Goal: Information Seeking & Learning: Check status

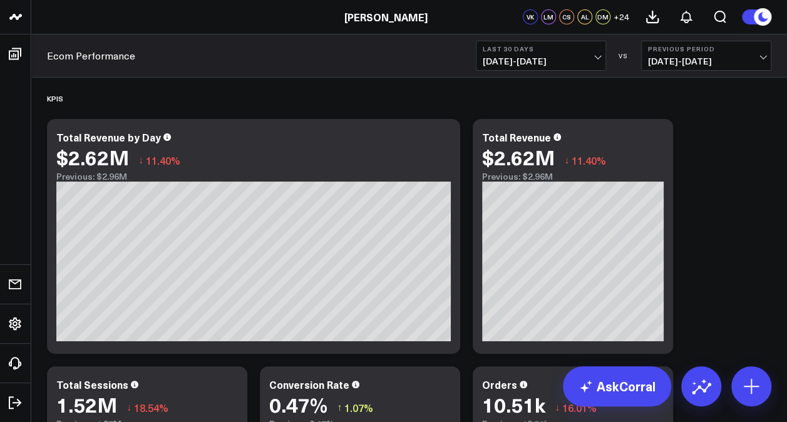
click at [598, 56] on span "08/24/25 - 09/22/25" at bounding box center [541, 61] width 116 height 10
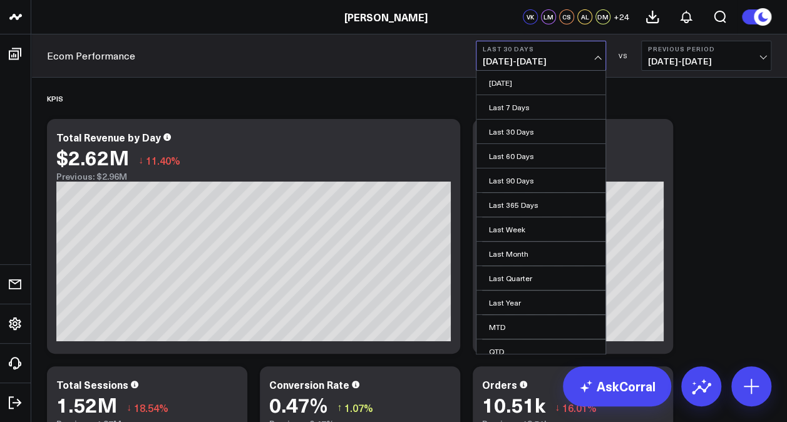
scroll to position [55, 0]
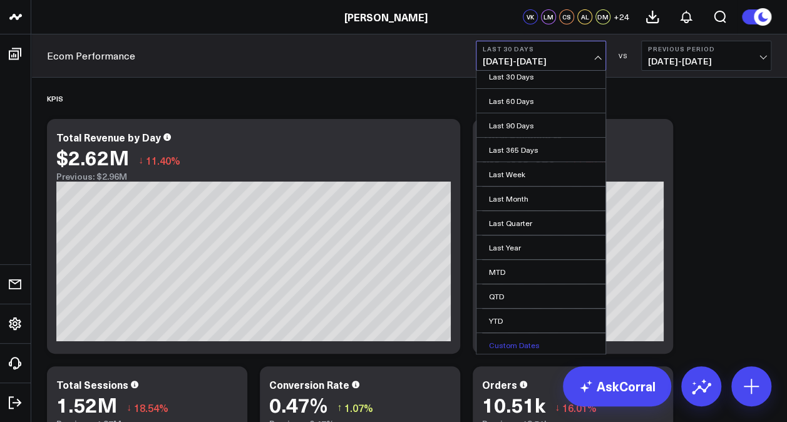
click at [503, 340] on link "Custom Dates" at bounding box center [540, 345] width 129 height 24
select select "8"
select select "2025"
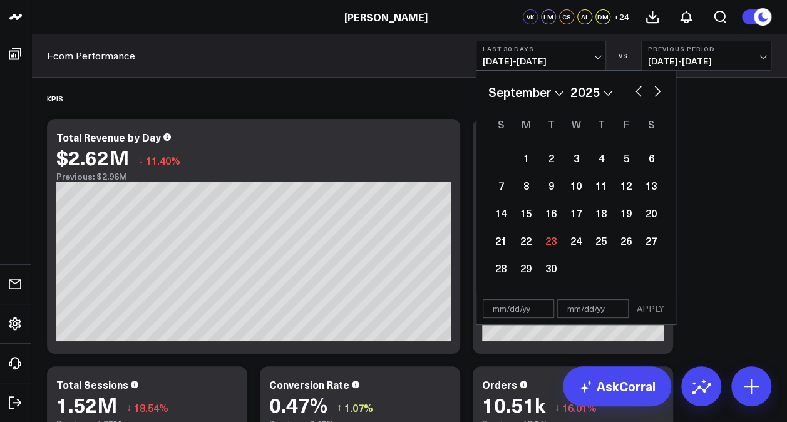
click at [556, 89] on select "January February March April May June July August September October November De…" at bounding box center [526, 92] width 76 height 19
select select "6"
select select "2025"
click at [548, 155] on div "1" at bounding box center [550, 157] width 25 height 25
type input "07/01/25"
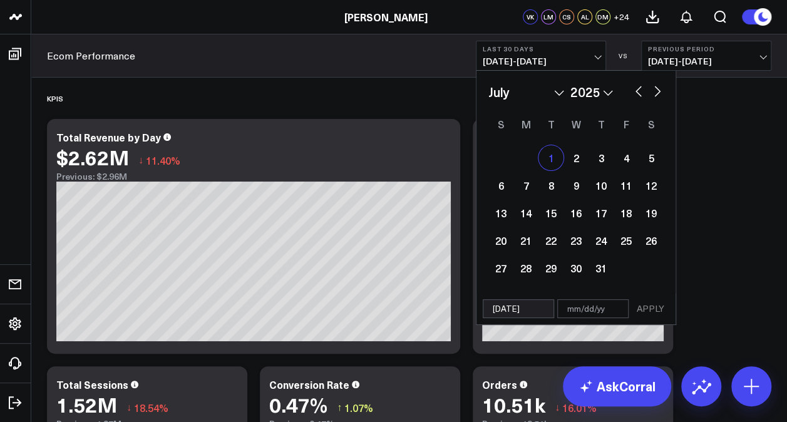
select select "6"
select select "2025"
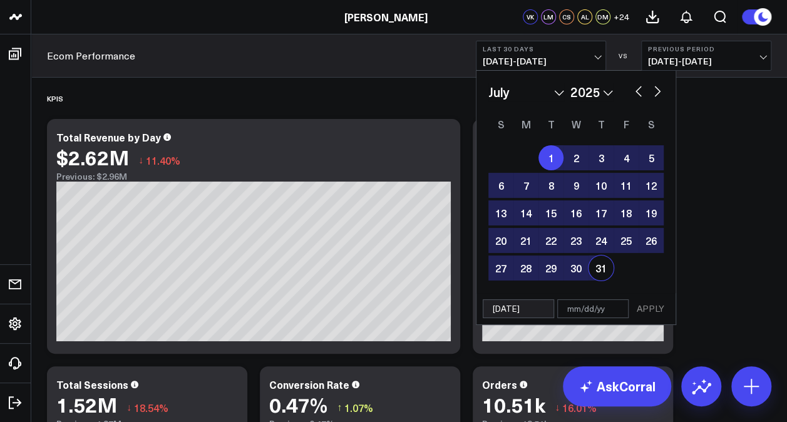
click at [598, 268] on div "31" at bounding box center [600, 267] width 25 height 25
type input "[DATE]"
select select "6"
select select "2025"
click at [652, 307] on button "APPLY" at bounding box center [651, 308] width 38 height 19
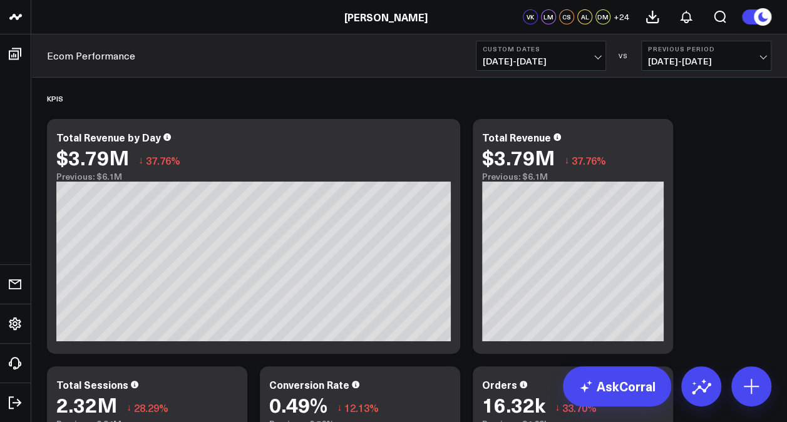
click at [750, 59] on span "05/31/25 - 06/30/25" at bounding box center [706, 61] width 116 height 10
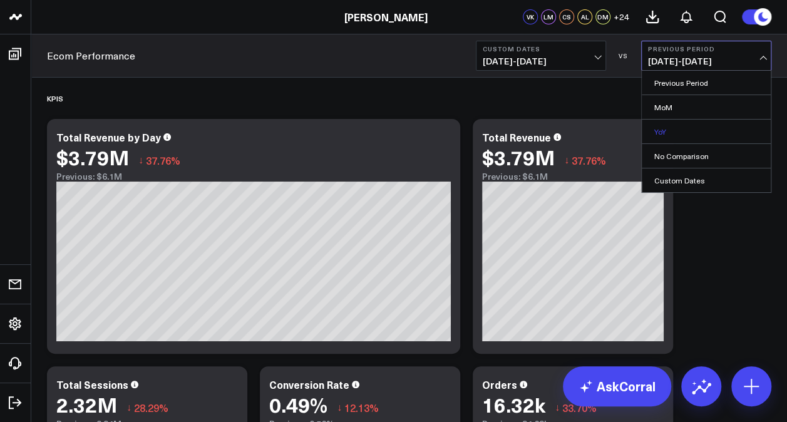
click at [686, 132] on link "YoY" at bounding box center [706, 132] width 129 height 24
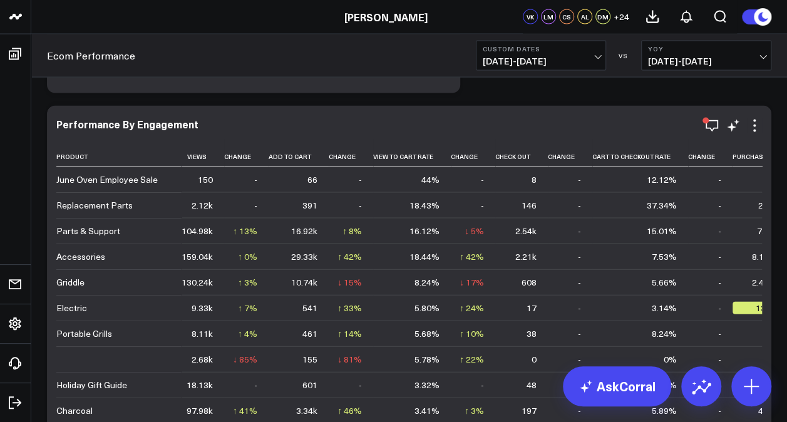
scroll to position [3568, 0]
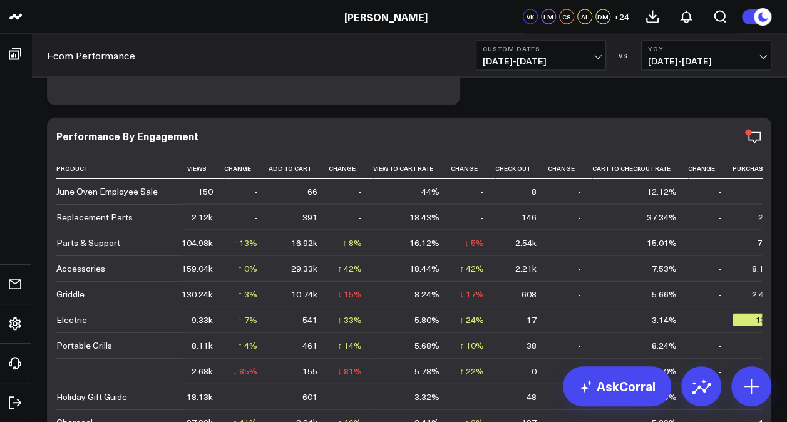
click at [591, 58] on span "07/01/25 - 07/31/25" at bounding box center [541, 61] width 116 height 10
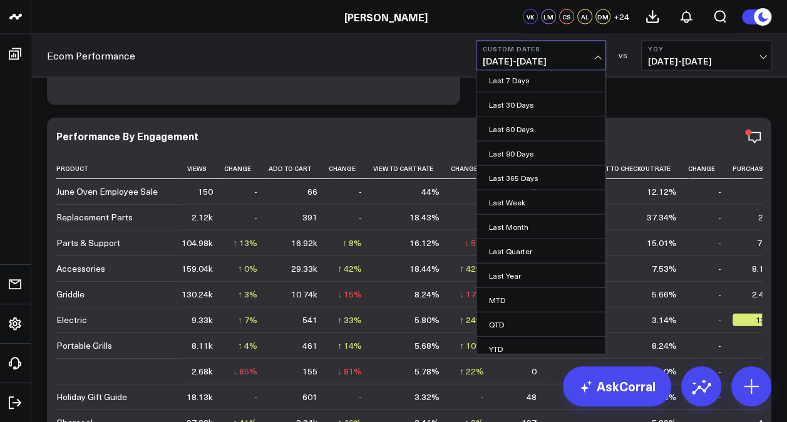
scroll to position [55, 0]
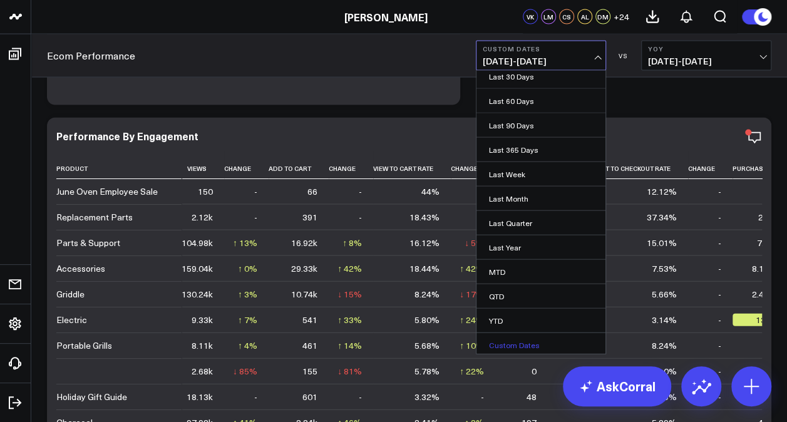
click at [536, 337] on link "Custom Dates" at bounding box center [540, 345] width 129 height 24
select select "8"
select select "2025"
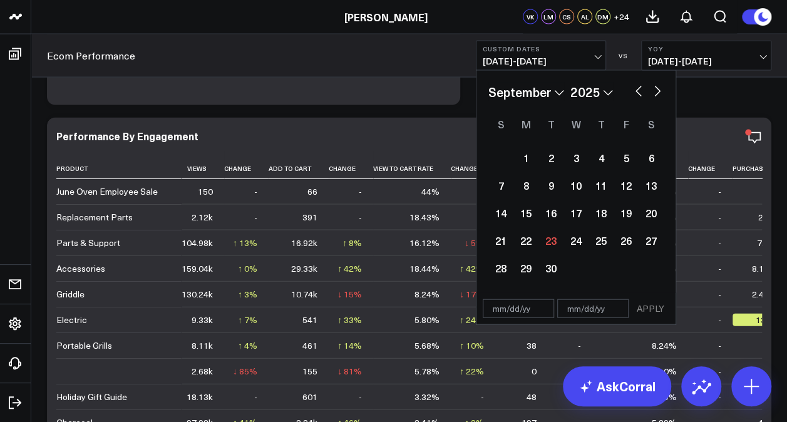
click at [636, 92] on button "button" at bounding box center [638, 90] width 13 height 15
select select "7"
select select "2025"
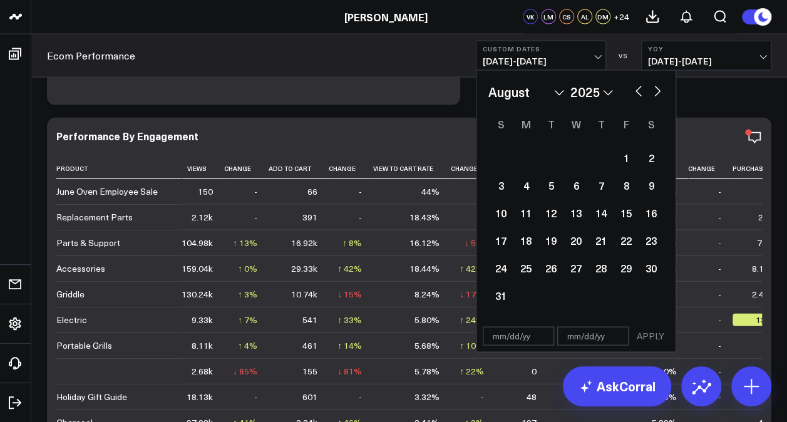
click at [636, 91] on button "button" at bounding box center [638, 90] width 13 height 15
select select "6"
select select "2025"
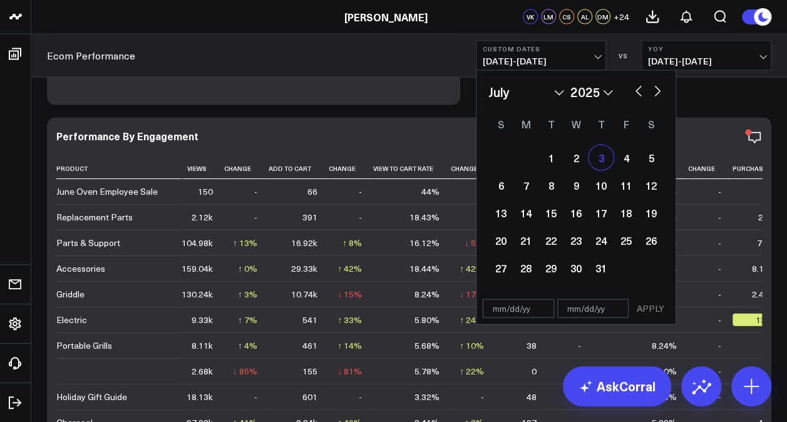
click at [603, 155] on div "3" at bounding box center [600, 157] width 25 height 25
type input "[DATE]"
select select "6"
select select "2025"
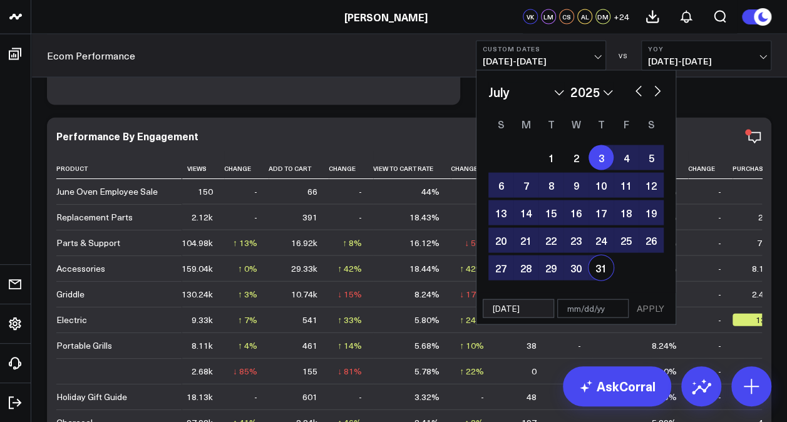
click at [600, 267] on div "31" at bounding box center [600, 267] width 25 height 25
type input "[DATE]"
select select "6"
select select "2025"
click at [657, 305] on button "APPLY" at bounding box center [651, 308] width 38 height 19
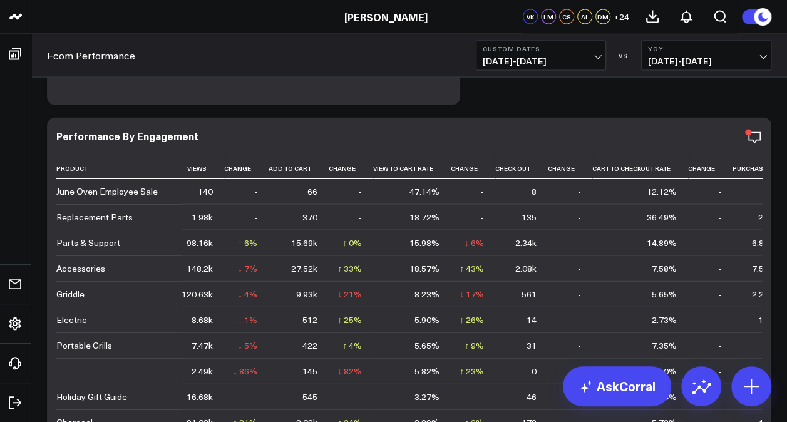
click at [742, 56] on span "07/01/24 - 07/31/24" at bounding box center [706, 61] width 116 height 10
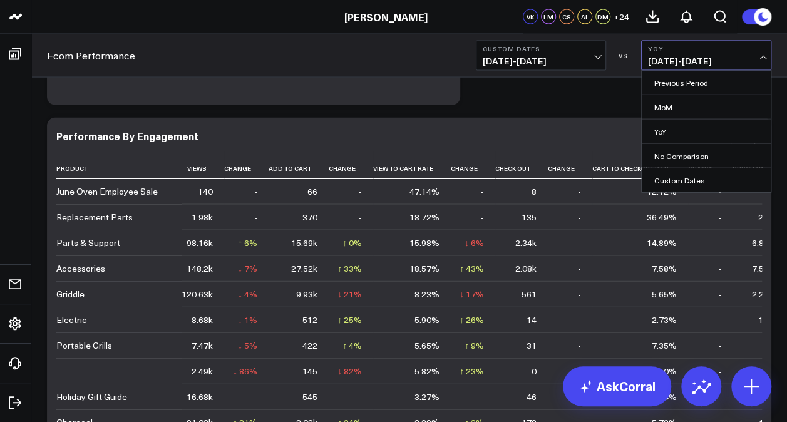
click at [684, 133] on link "YoY" at bounding box center [706, 132] width 129 height 24
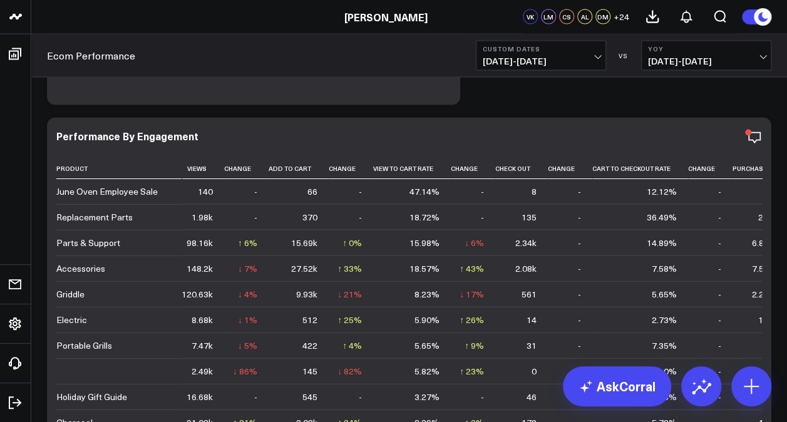
click at [760, 56] on span "07/01/24 - 07/31/24" at bounding box center [706, 61] width 116 height 10
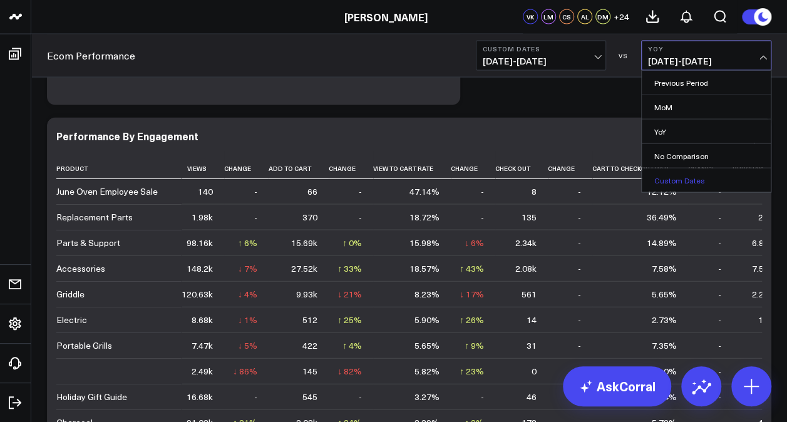
click at [691, 178] on link "Custom Dates" at bounding box center [706, 180] width 129 height 24
select select "8"
select select "2025"
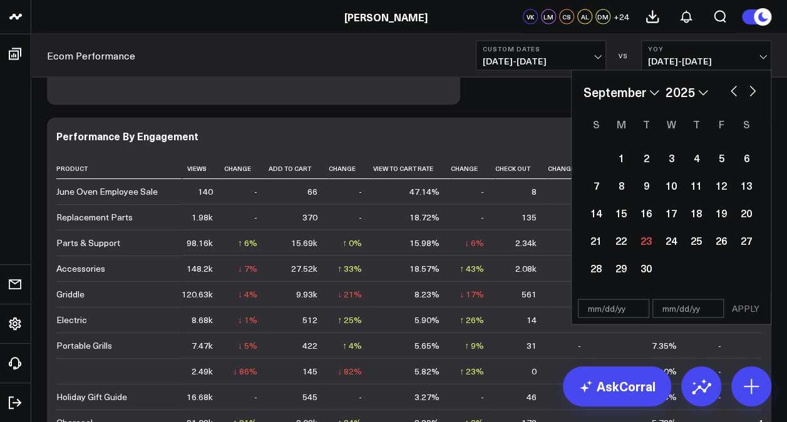
click at [724, 87] on div "January February March April May June July August September October November De…" at bounding box center [670, 92] width 175 height 19
click at [731, 88] on button "button" at bounding box center [733, 90] width 13 height 15
select select "7"
select select "2025"
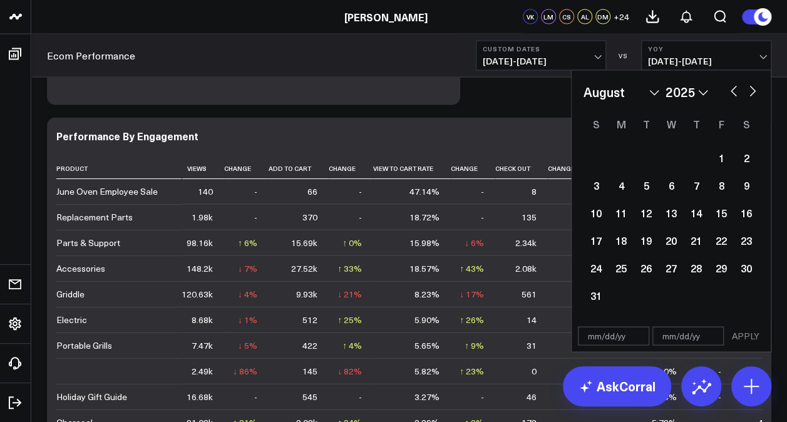
click at [731, 89] on button "button" at bounding box center [733, 90] width 13 height 15
select select "6"
select select "2025"
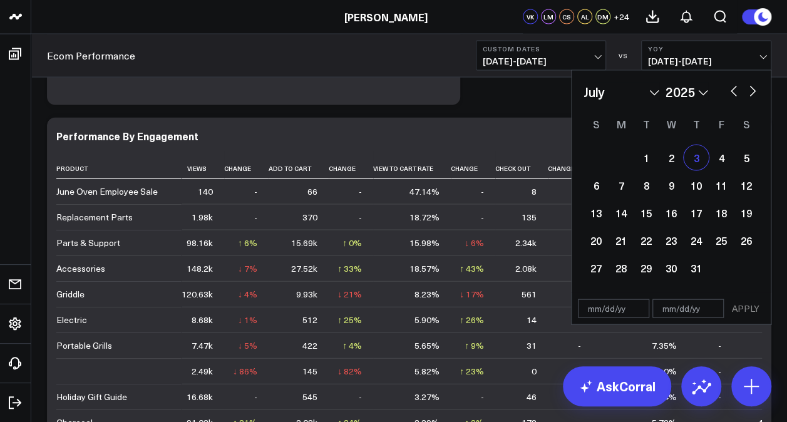
click at [700, 160] on div "3" at bounding box center [696, 157] width 25 height 25
type input "[DATE]"
select select "6"
select select "2025"
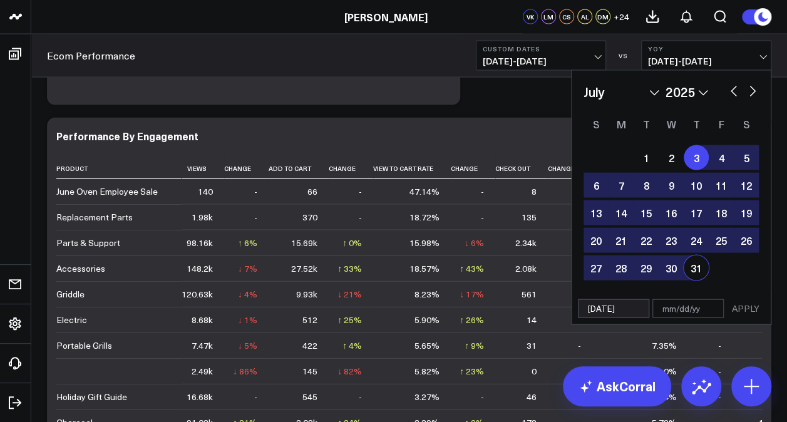
click at [695, 269] on div "31" at bounding box center [696, 267] width 25 height 25
type input "[DATE]"
select select "6"
select select "2025"
click at [741, 300] on button "APPLY" at bounding box center [746, 308] width 38 height 19
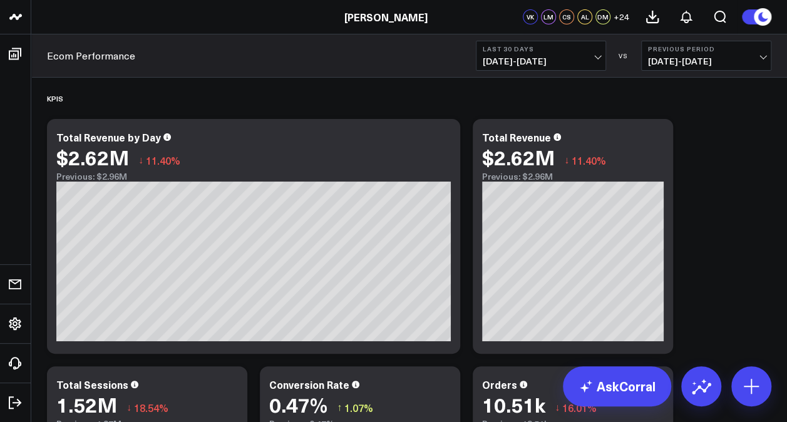
click at [734, 53] on button "Previous Period 07/25/25 - 08/23/25" at bounding box center [706, 56] width 130 height 30
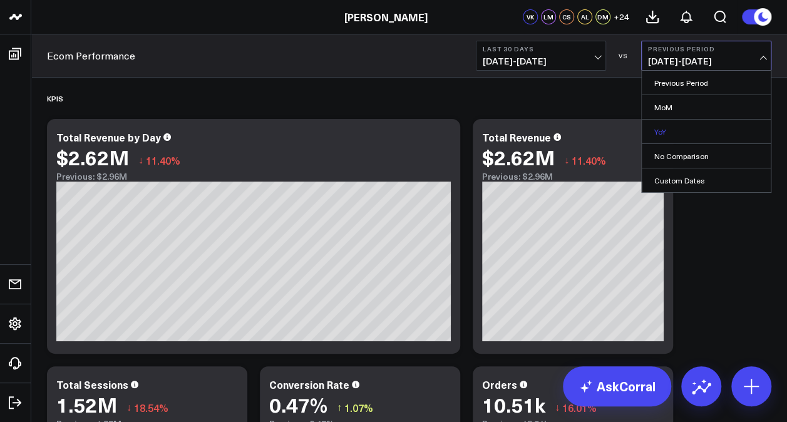
click at [674, 127] on link "YoY" at bounding box center [706, 132] width 129 height 24
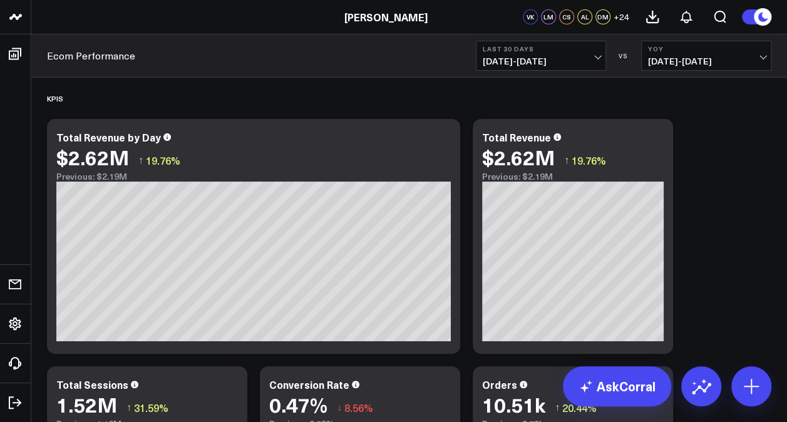
click at [572, 58] on span "08/24/25 - 09/22/25" at bounding box center [541, 61] width 116 height 10
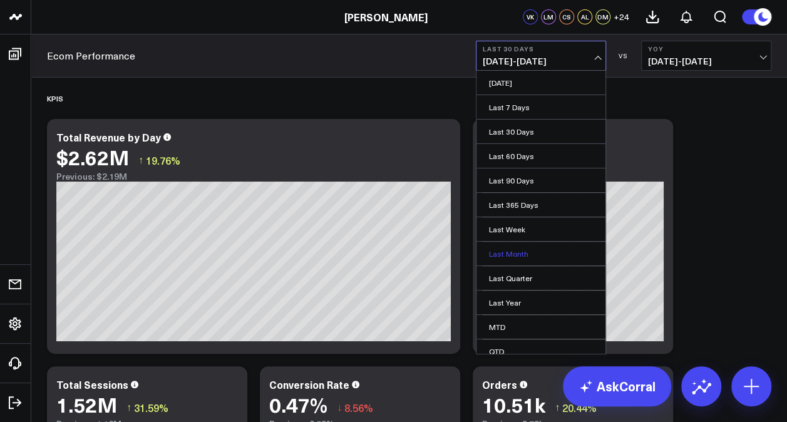
click at [531, 255] on link "Last Month" at bounding box center [540, 254] width 129 height 24
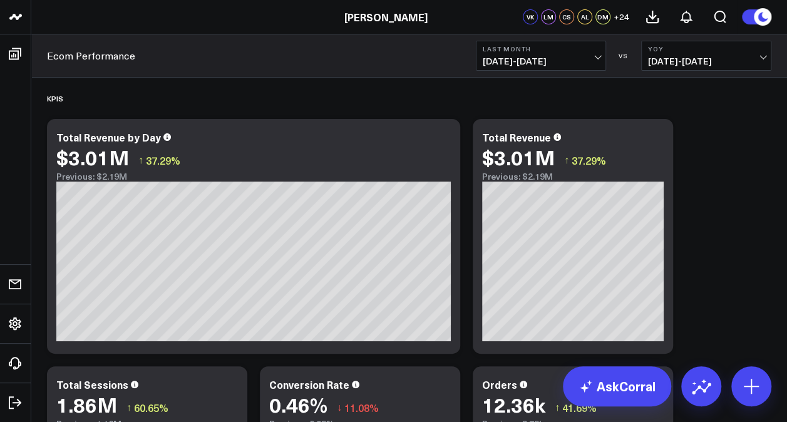
click at [723, 76] on div "Ecom Performance Last Month 08/01/25 - 08/31/25 VS YoY 08/24/24 - 09/22/24" at bounding box center [409, 55] width 756 height 43
click at [727, 56] on span "08/24/24 - 09/22/24" at bounding box center [706, 61] width 116 height 10
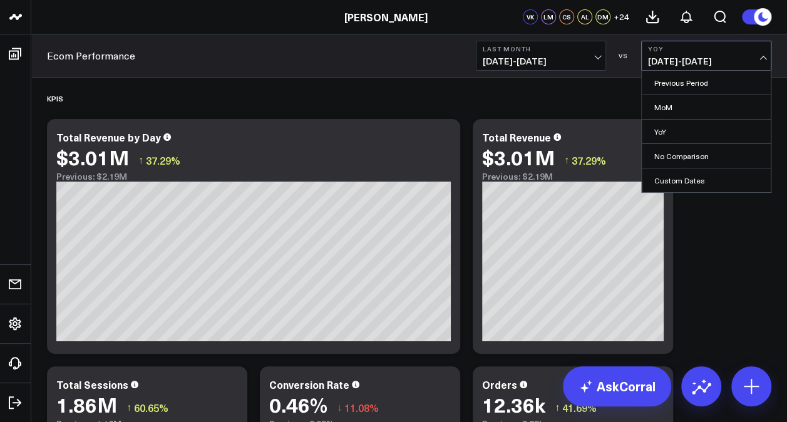
click at [702, 129] on link "YoY" at bounding box center [706, 132] width 129 height 24
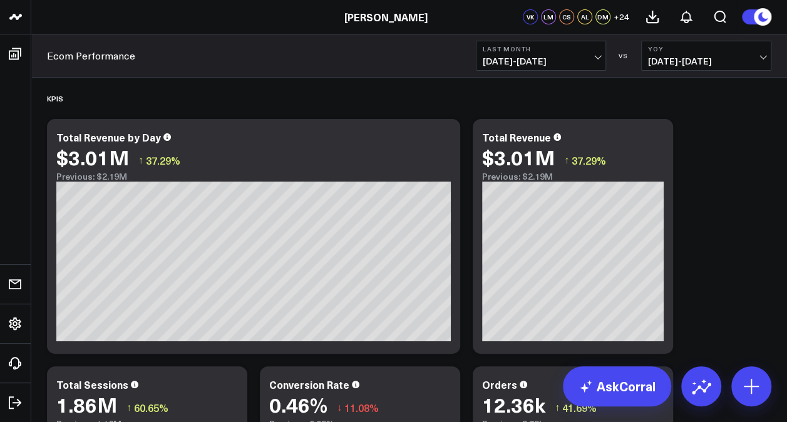
click at [752, 66] on button "YoY 08/24/24 - 09/22/24" at bounding box center [706, 56] width 130 height 30
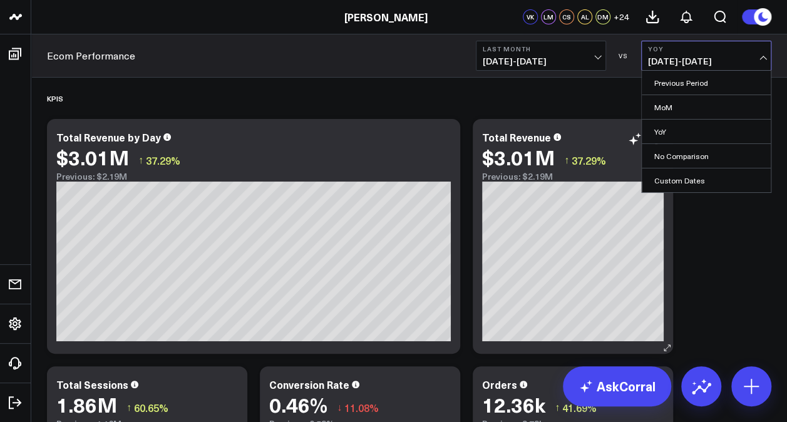
click at [667, 129] on link "YoY" at bounding box center [706, 132] width 129 height 24
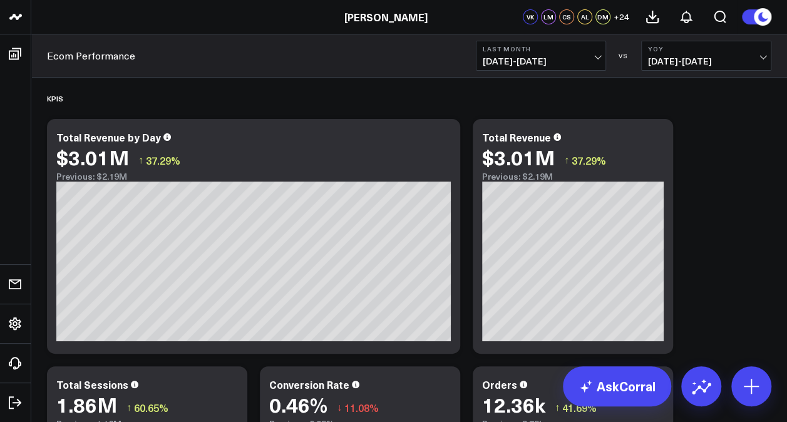
click at [720, 56] on span "08/24/24 - 09/22/24" at bounding box center [706, 61] width 116 height 10
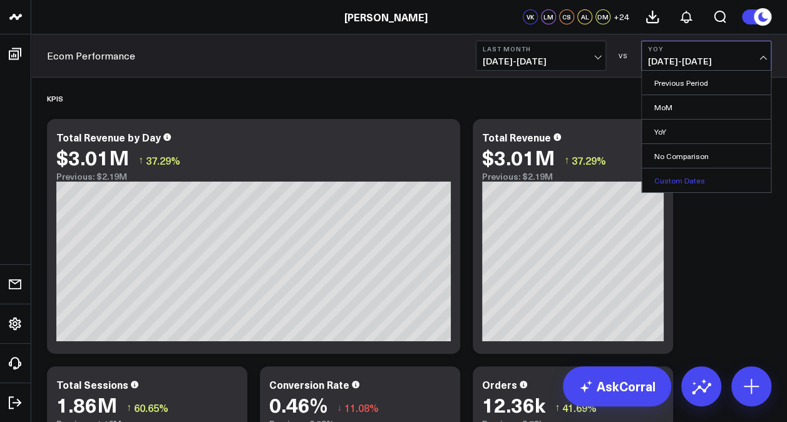
click at [695, 177] on link "Custom Dates" at bounding box center [706, 180] width 129 height 24
select select "8"
select select "2025"
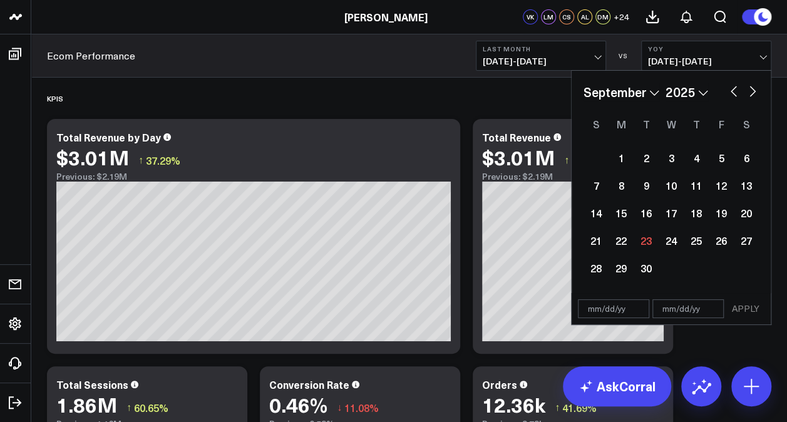
click at [704, 91] on select "2026 2025 2024 2023 2022 2021 2020 2019 2018 2017 2016 2015 2014 2013 2012 2011…" at bounding box center [686, 92] width 43 height 19
select select "8"
select select "2024"
click at [729, 94] on button "button" at bounding box center [733, 90] width 13 height 15
select select "7"
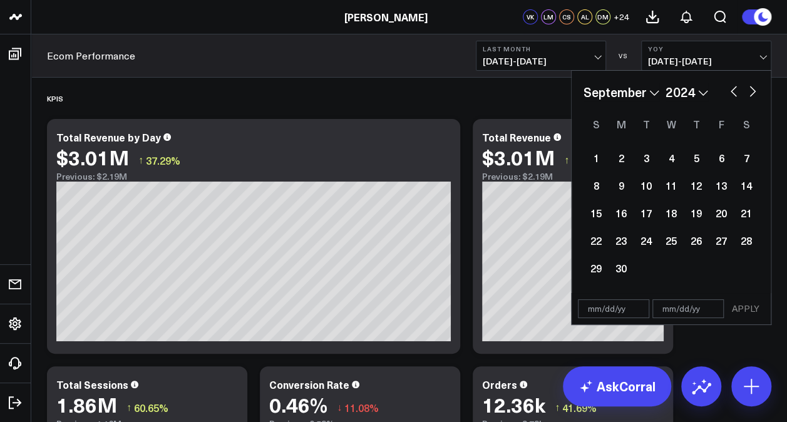
select select "2024"
click at [695, 155] on div "1" at bounding box center [696, 157] width 25 height 25
type input "08/01/24"
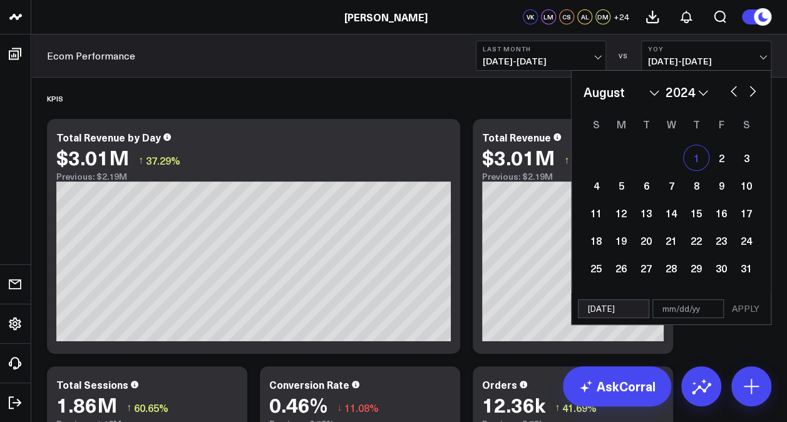
select select "7"
select select "2024"
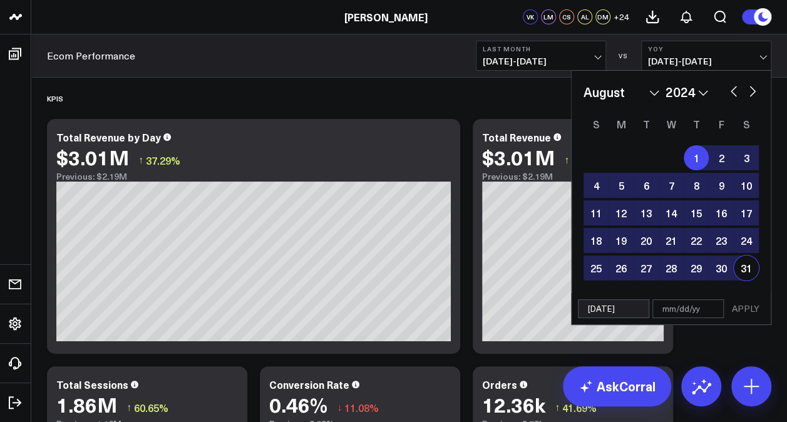
click at [746, 270] on div "31" at bounding box center [746, 267] width 25 height 25
type input "08/31/24"
select select "7"
select select "2024"
click at [749, 307] on button "APPLY" at bounding box center [746, 308] width 38 height 19
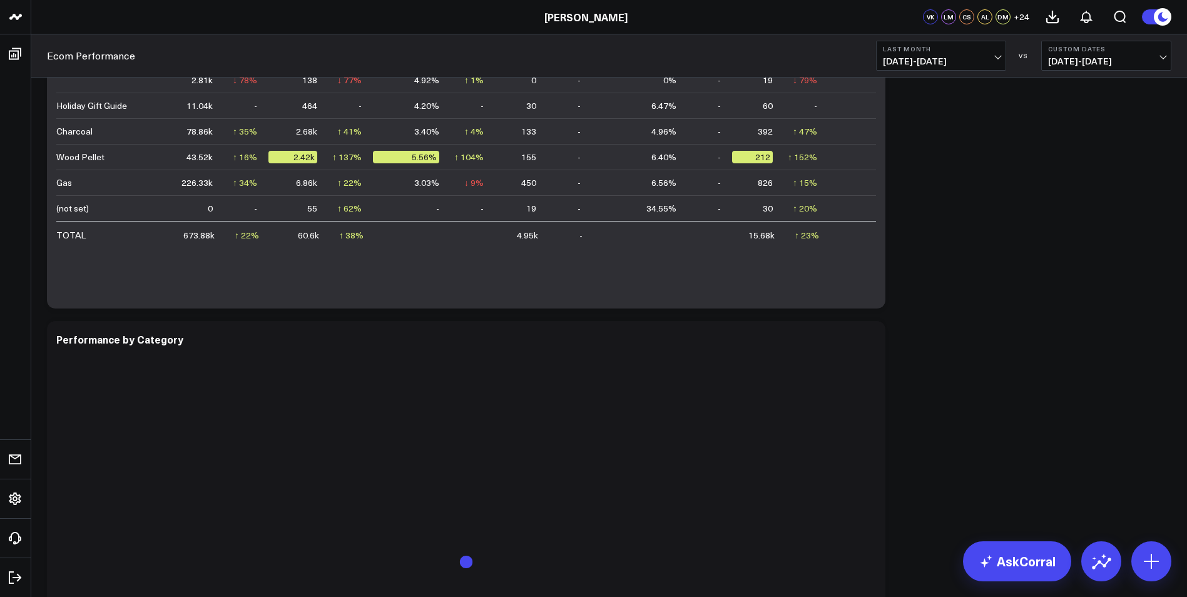
scroll to position [1815, 0]
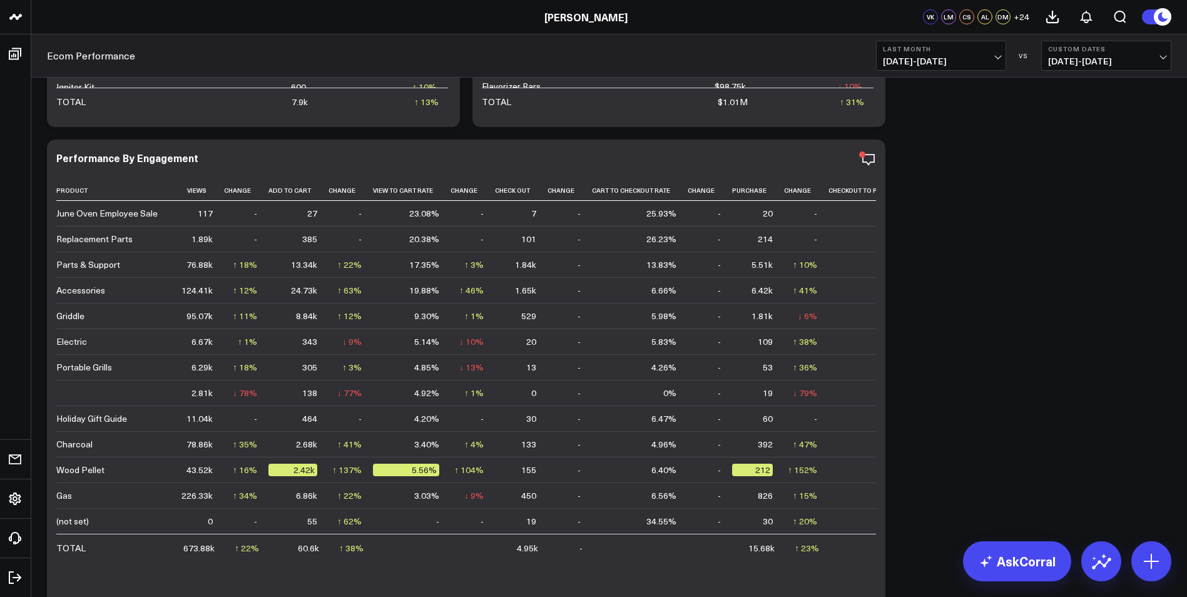
click at [778, 57] on span "08/01/25 - 08/31/25" at bounding box center [941, 61] width 116 height 10
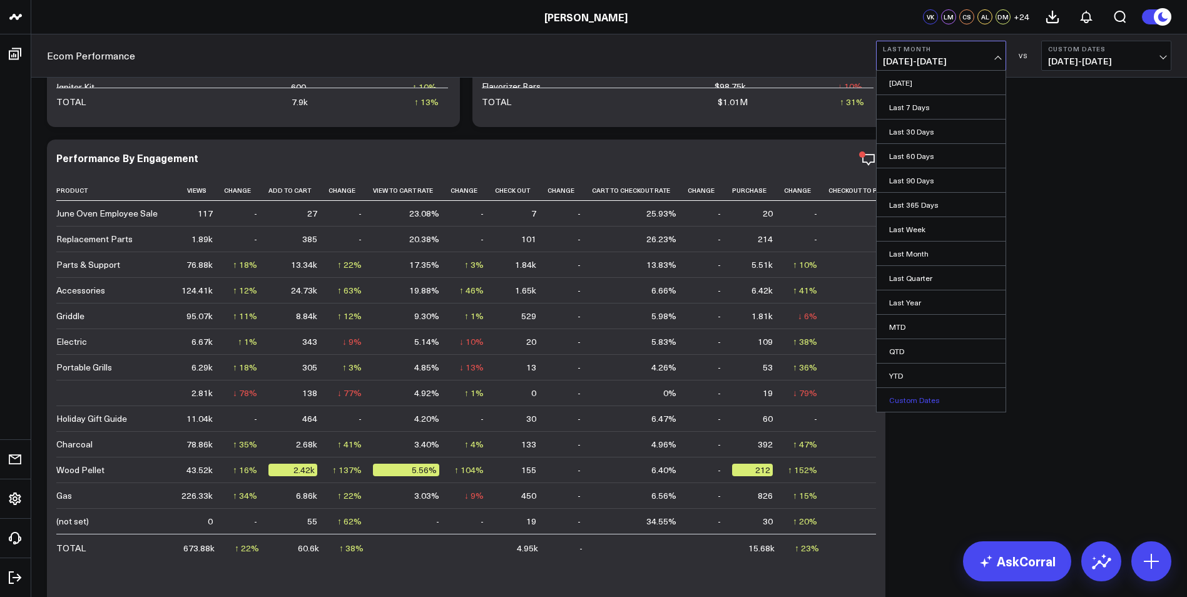
click at [778, 397] on link "Custom Dates" at bounding box center [941, 400] width 129 height 24
select select "8"
select select "2025"
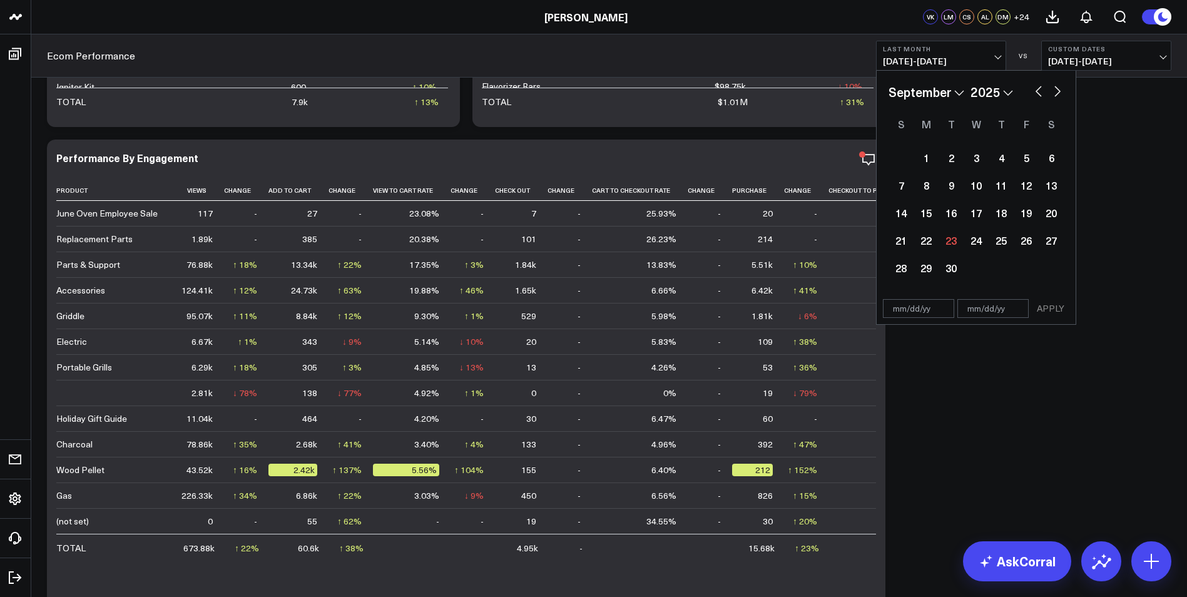
click at [778, 91] on button "button" at bounding box center [1039, 90] width 13 height 15
select select "7"
select select "2025"
click at [778, 186] on div "3" at bounding box center [901, 185] width 25 height 25
type input "08/03/25"
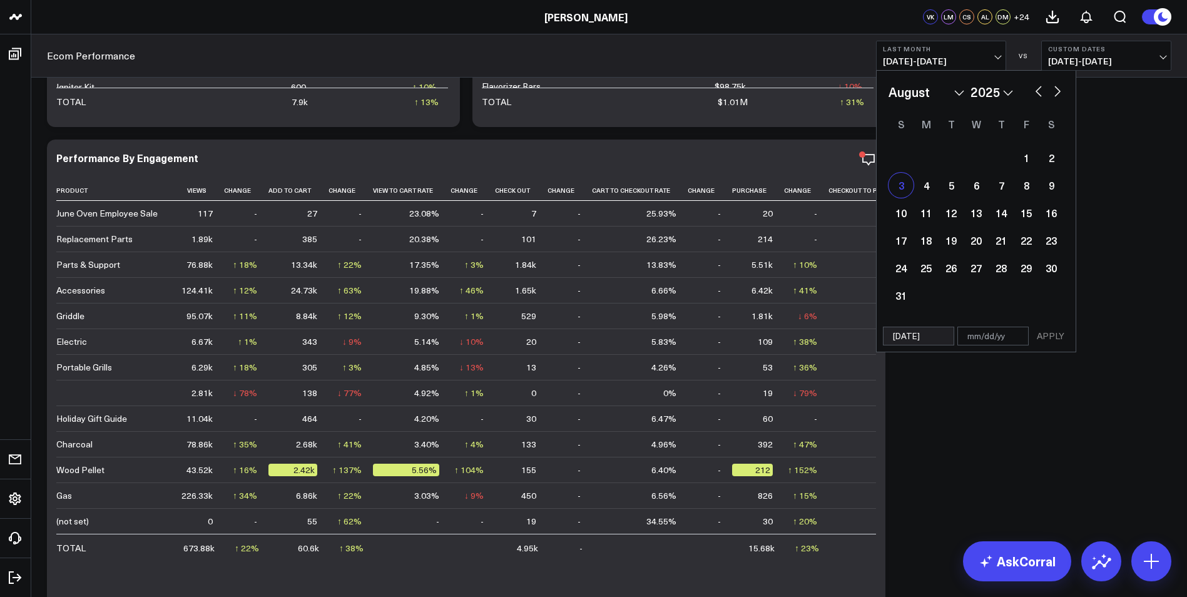
select select "7"
select select "2025"
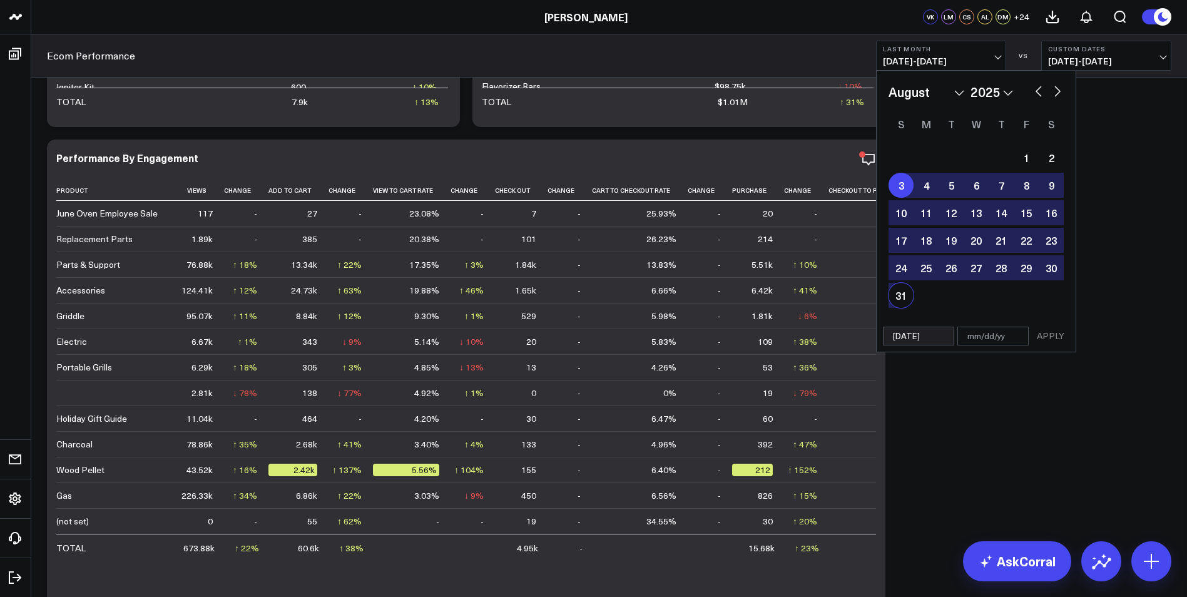
click at [778, 294] on div "31" at bounding box center [901, 295] width 25 height 25
type input "08/31/25"
select select "7"
select select "2025"
click at [778, 334] on button "APPLY" at bounding box center [1051, 336] width 38 height 19
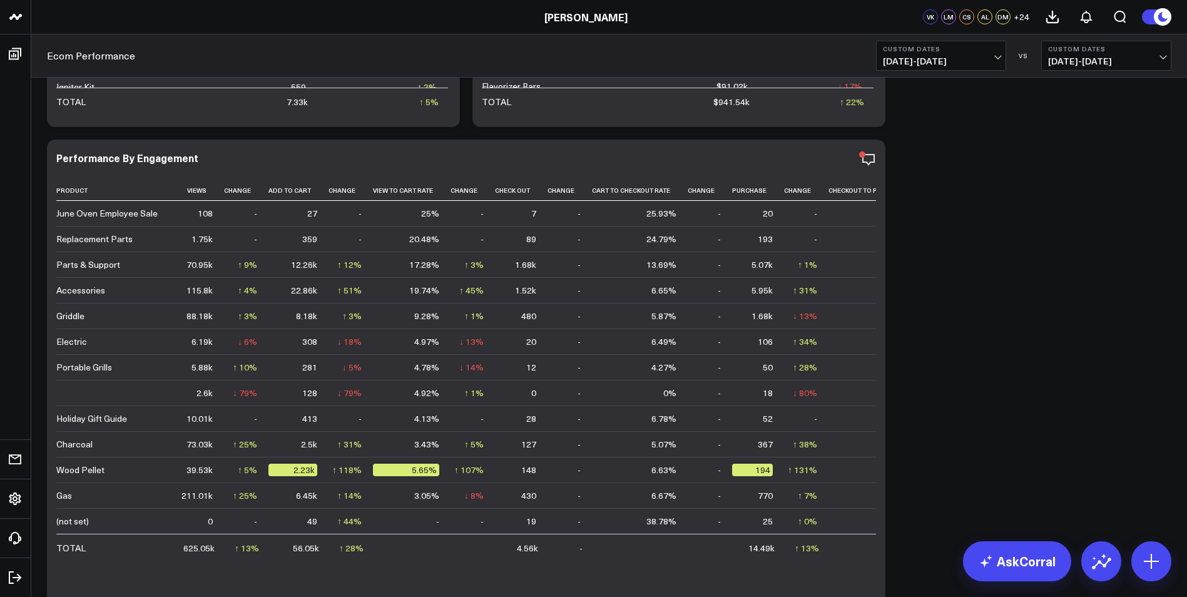
click at [778, 56] on span "08/01/24 - 08/31/24" at bounding box center [1107, 61] width 116 height 10
click at [778, 131] on link "YoY" at bounding box center [1106, 132] width 129 height 24
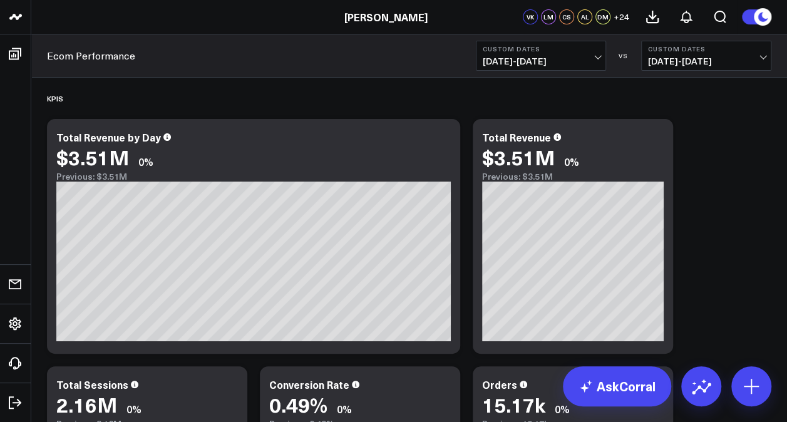
click at [759, 57] on span "[DATE] - [DATE]" at bounding box center [706, 61] width 116 height 10
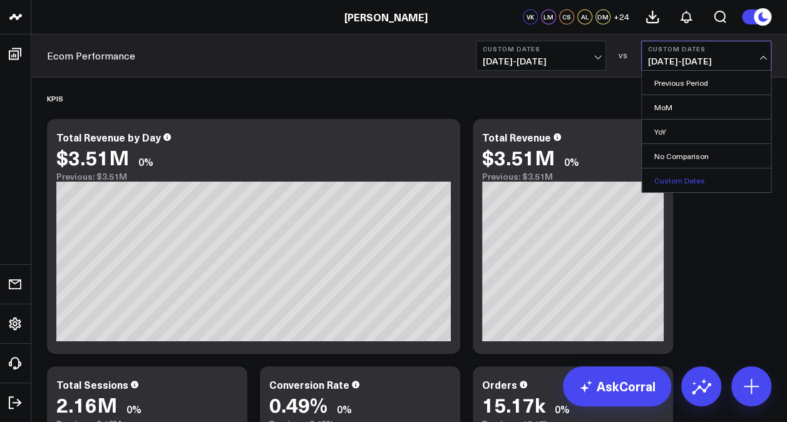
click at [686, 177] on link "Custom Dates" at bounding box center [706, 180] width 129 height 24
select select "8"
select select "2025"
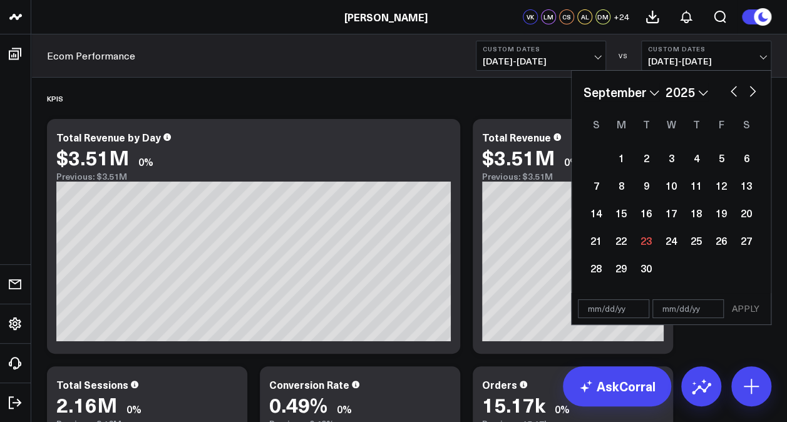
click at [702, 90] on select "2026 2025 2024 2023 2022 2021 2020 2019 2018 2017 2016 2015 2014 2013 2012 2011…" at bounding box center [686, 92] width 43 height 19
select select "8"
select select "2024"
click at [732, 88] on button "button" at bounding box center [733, 90] width 13 height 15
select select "7"
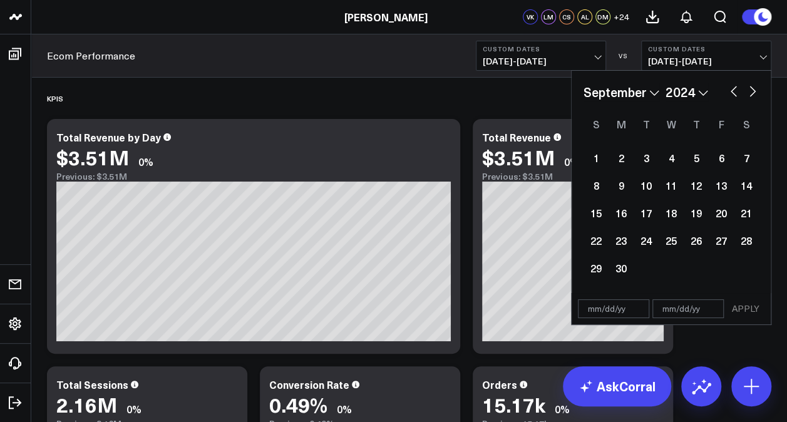
select select "2024"
click at [732, 88] on button "button" at bounding box center [733, 90] width 13 height 15
select select "6"
select select "2024"
click at [669, 156] on div "3" at bounding box center [671, 157] width 25 height 25
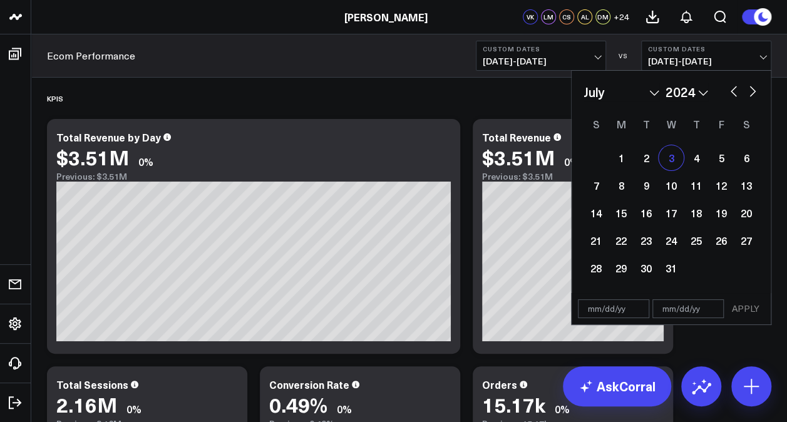
type input "[DATE]"
select select "6"
select select "2024"
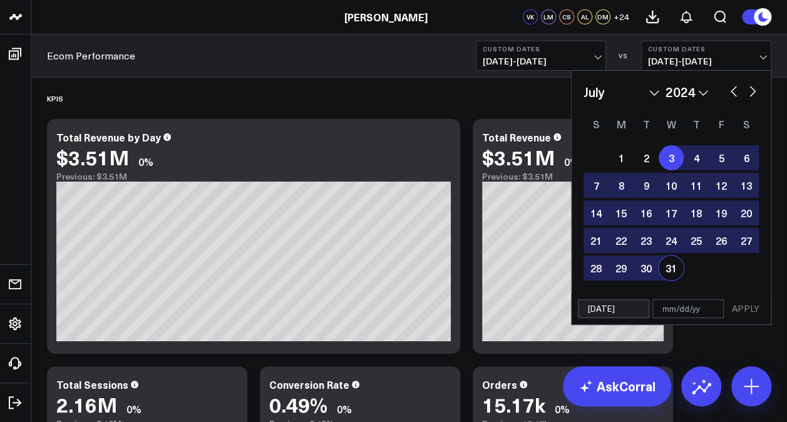
click at [673, 270] on div "31" at bounding box center [671, 267] width 25 height 25
type input "[DATE]"
select select "6"
select select "2024"
click at [748, 307] on button "APPLY" at bounding box center [746, 308] width 38 height 19
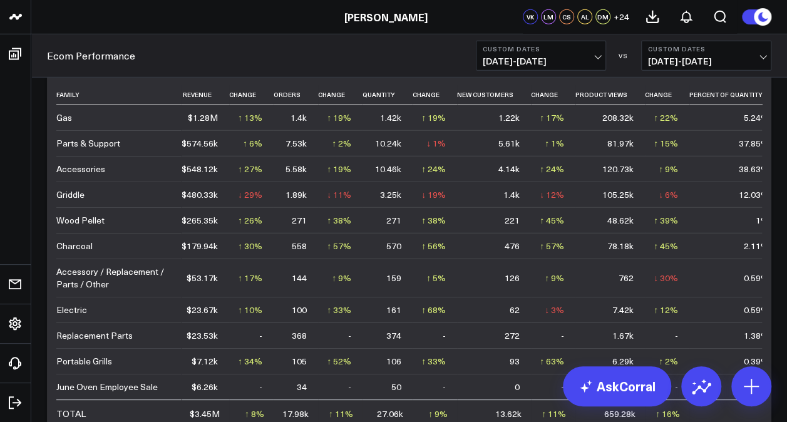
scroll to position [4134, 0]
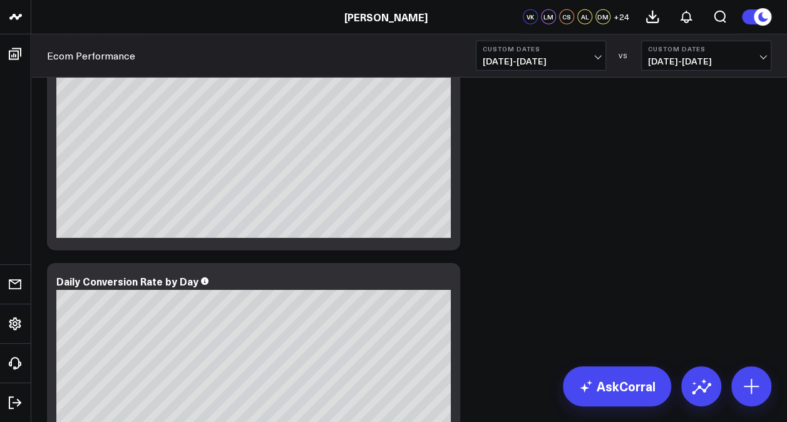
scroll to position [1941, 0]
